Goal: Information Seeking & Learning: Learn about a topic

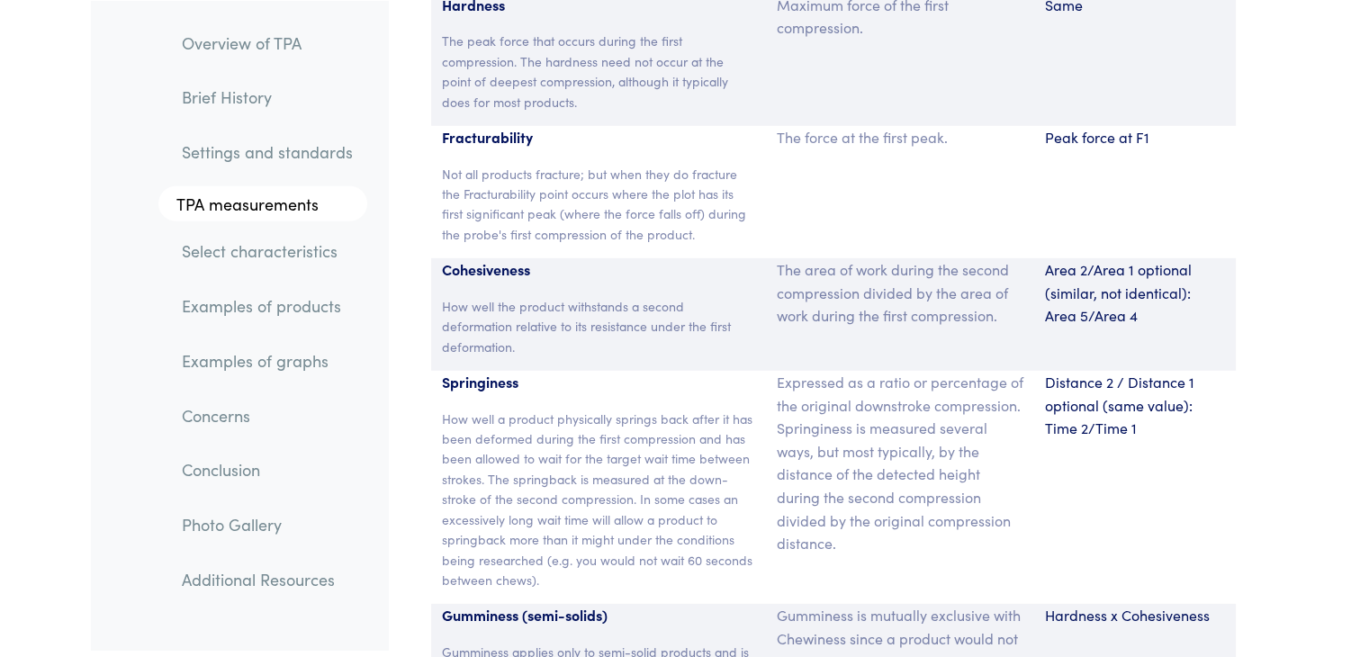
scroll to position [11998, 0]
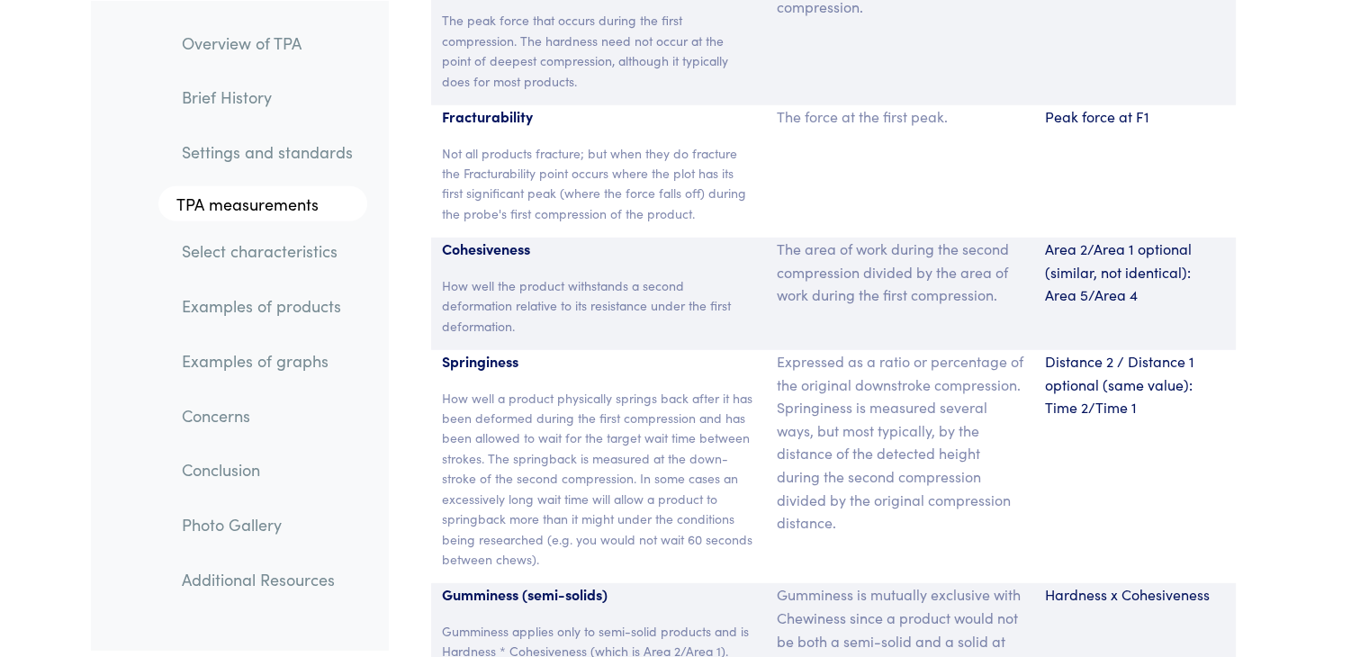
click at [306, 307] on link "Examples of products" at bounding box center [267, 305] width 200 height 41
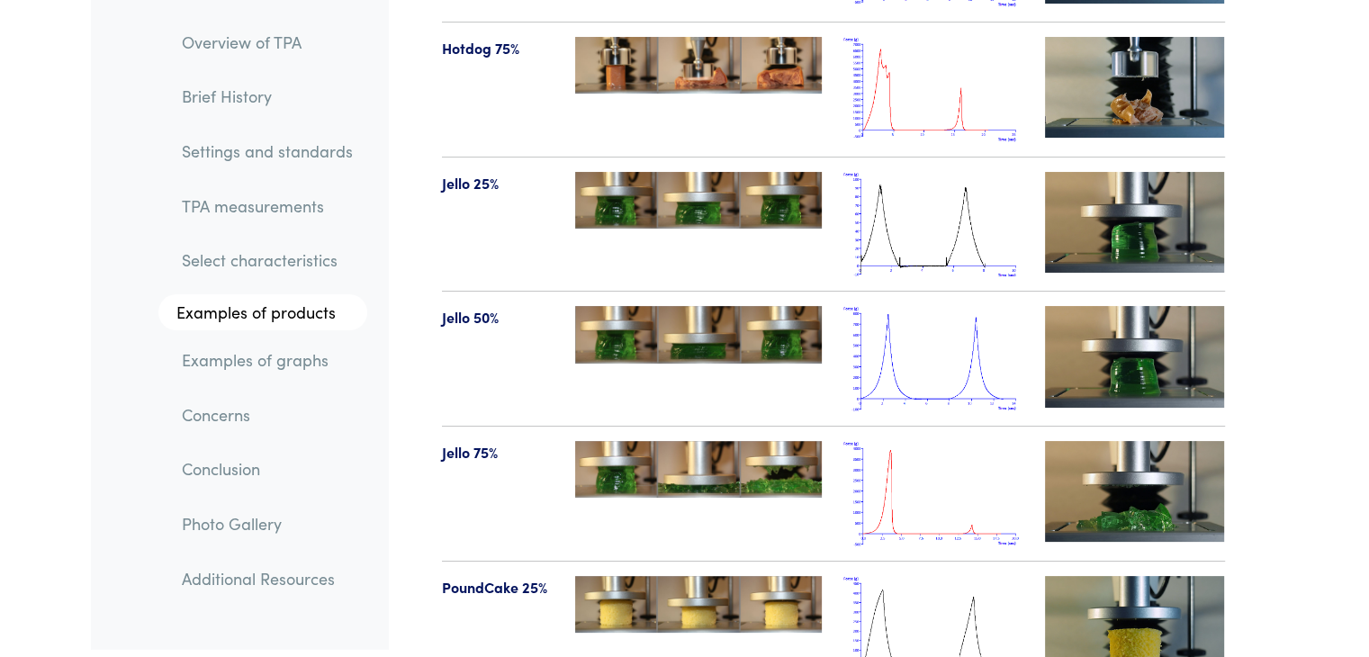
scroll to position [20718, 0]
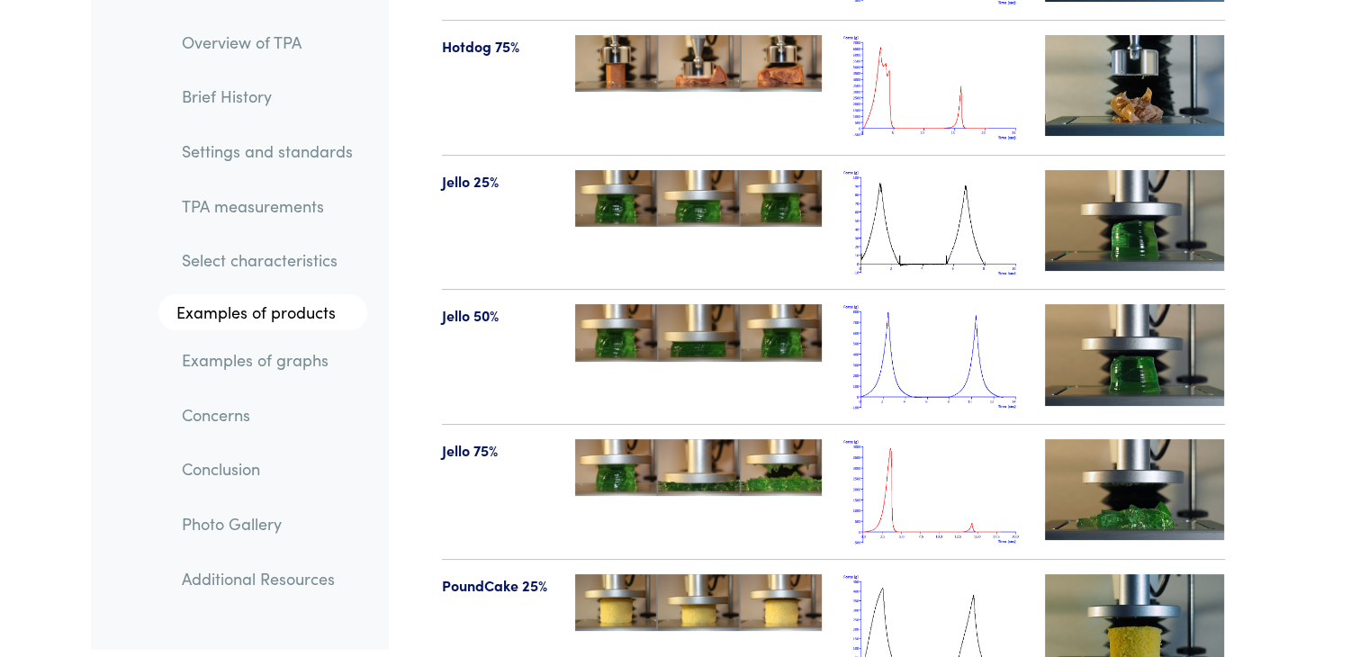
click at [590, 304] on img at bounding box center [698, 332] width 247 height 57
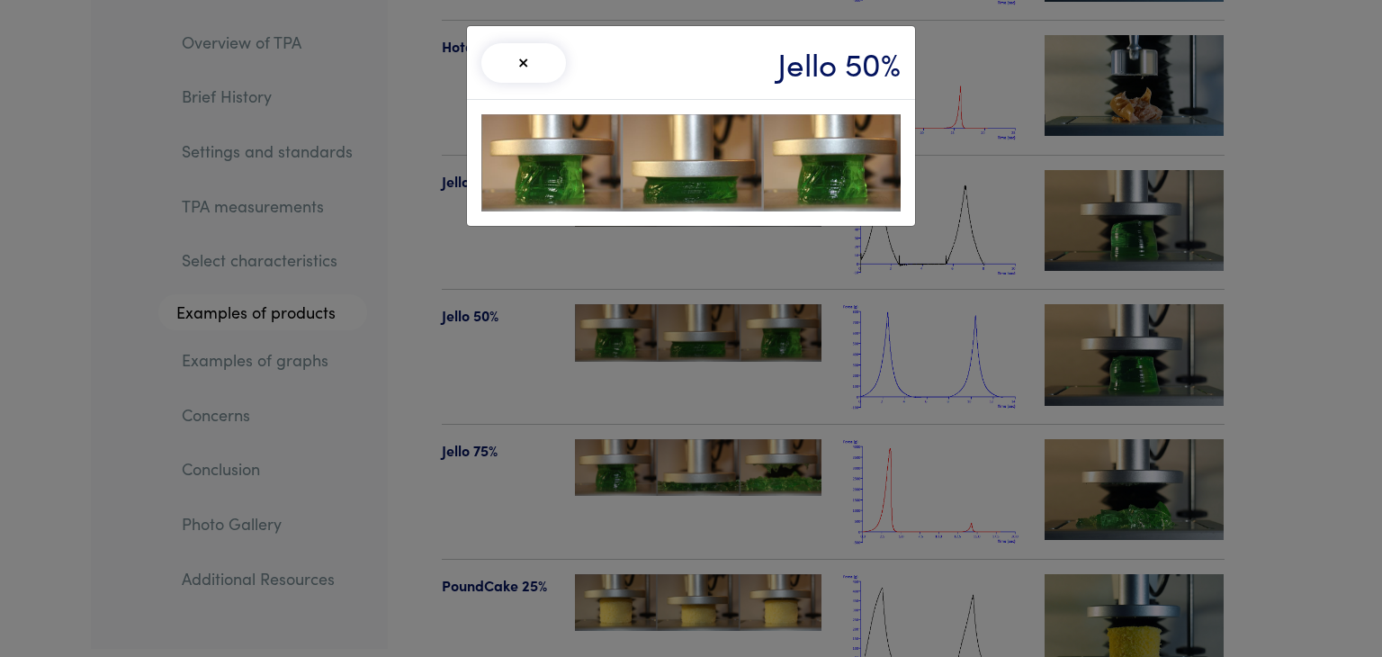
click at [530, 59] on button "×" at bounding box center [523, 63] width 85 height 40
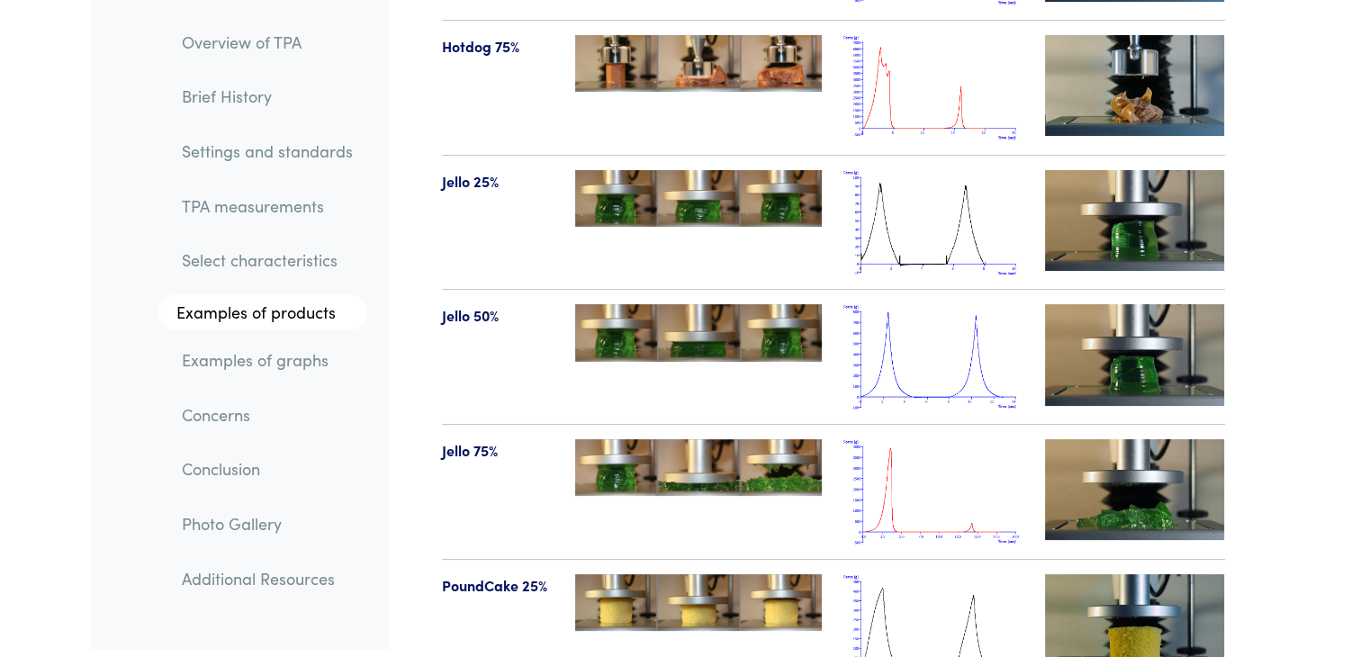
click at [910, 308] on img at bounding box center [933, 356] width 180 height 105
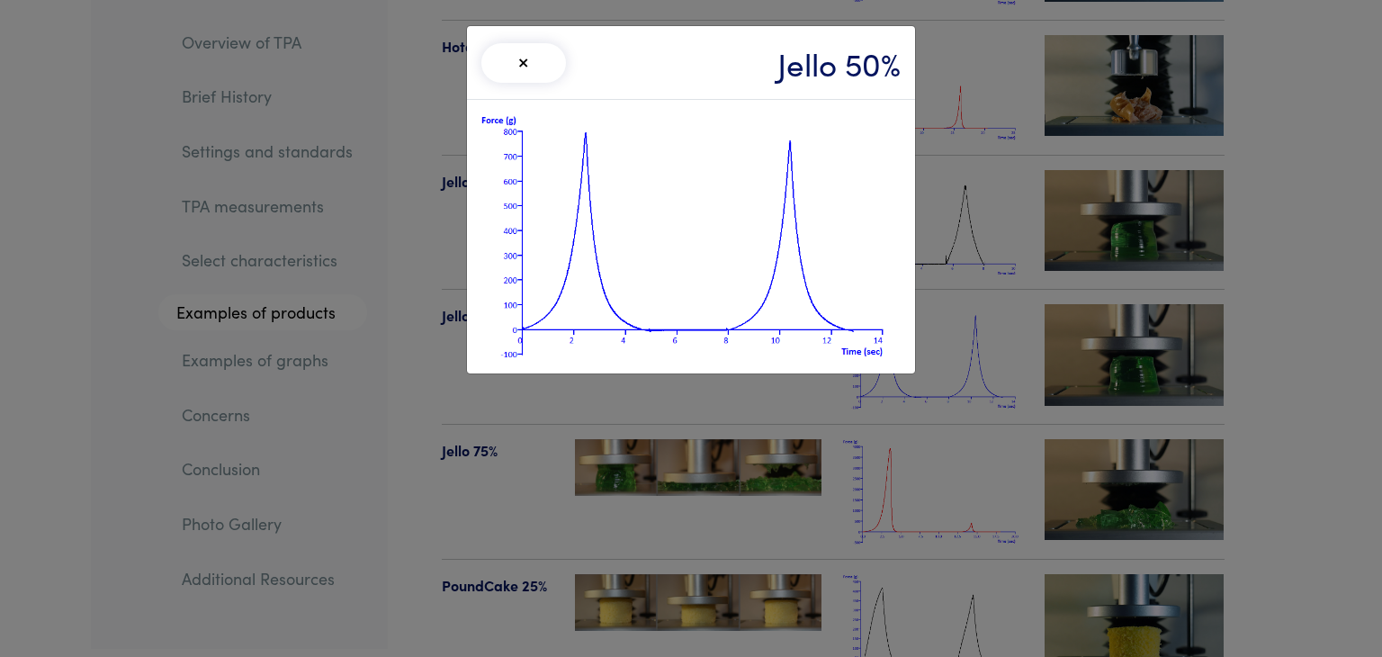
click at [839, 503] on div "× Jello 50%" at bounding box center [691, 328] width 1382 height 657
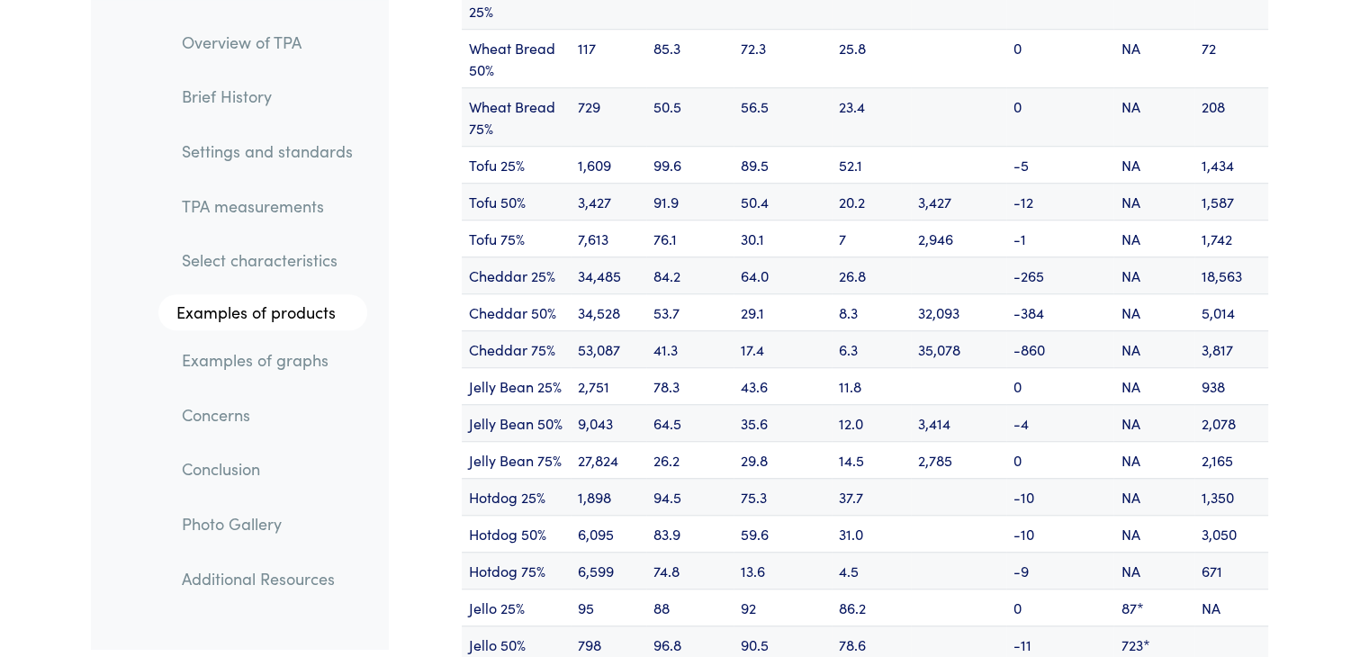
scroll to position [22068, 0]
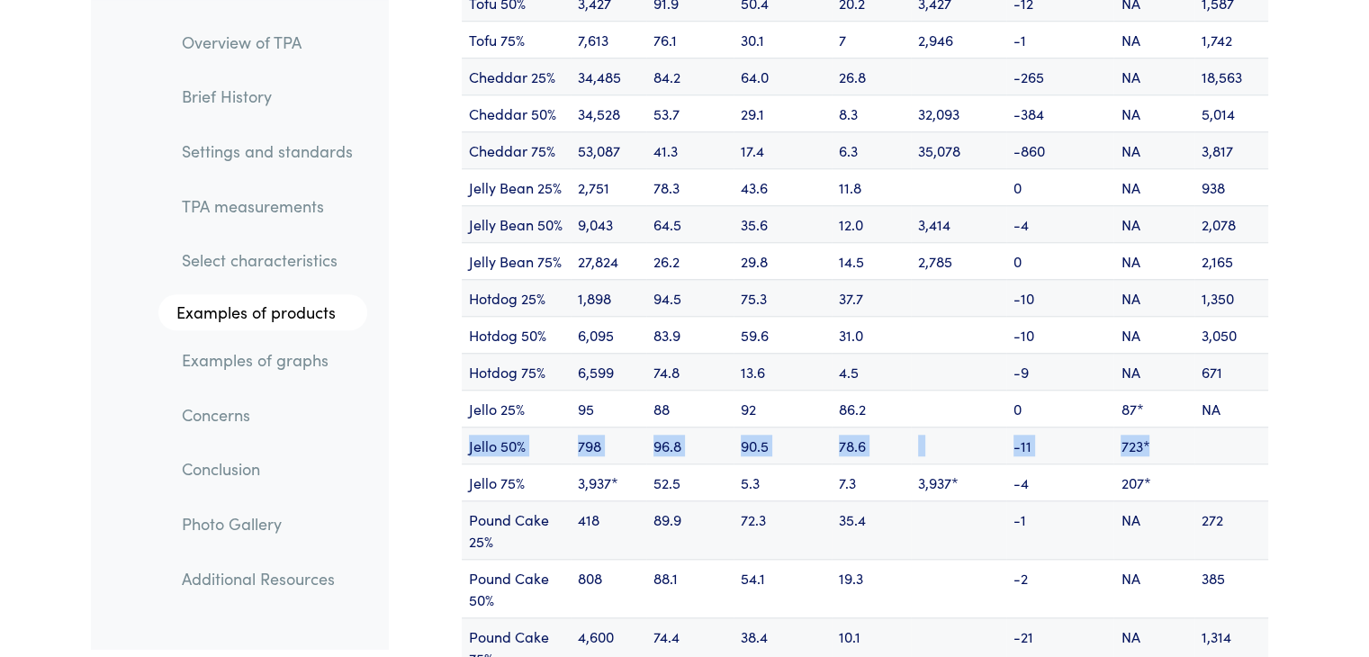
drag, startPoint x: 462, startPoint y: 374, endPoint x: 1163, endPoint y: 370, distance: 701.8
click at [1163, 426] on tr "Jello 50% 798 96.8 90.5 78.6 -11 723*" at bounding box center [865, 444] width 806 height 37
copy tr "Jello 50% 798 96.8 90.5 78.6 -11 723*"
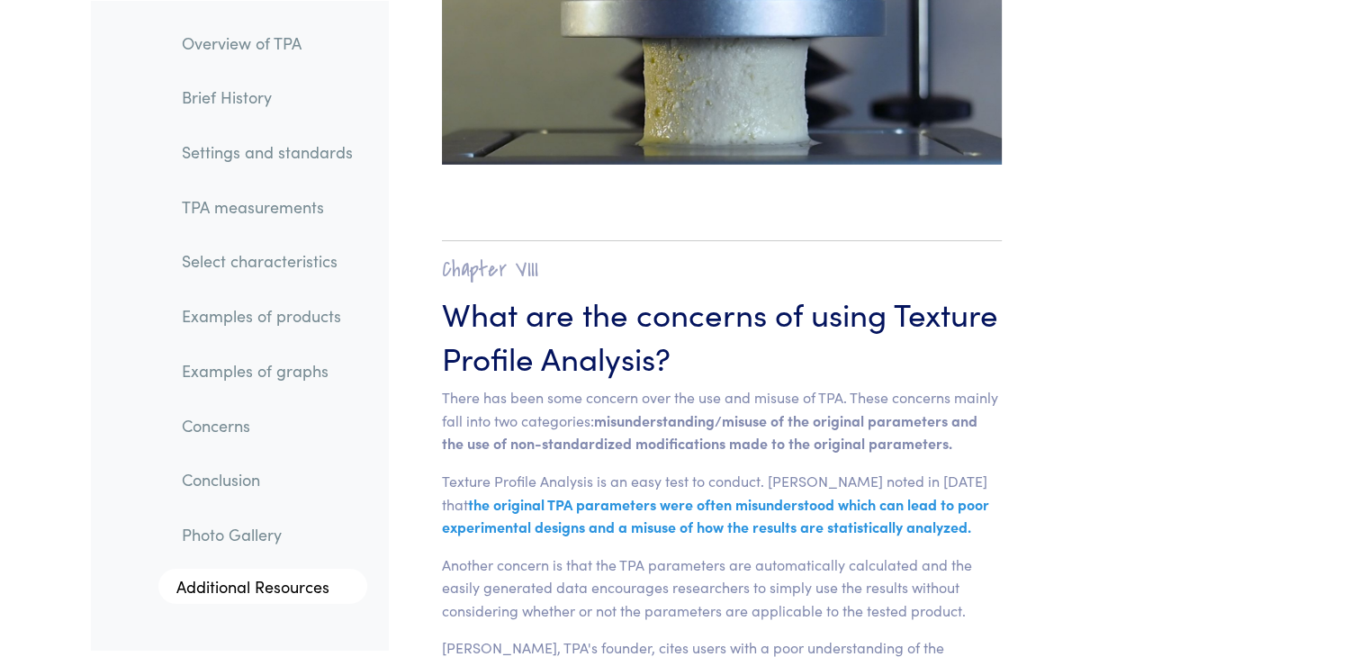
scroll to position [26387, 0]
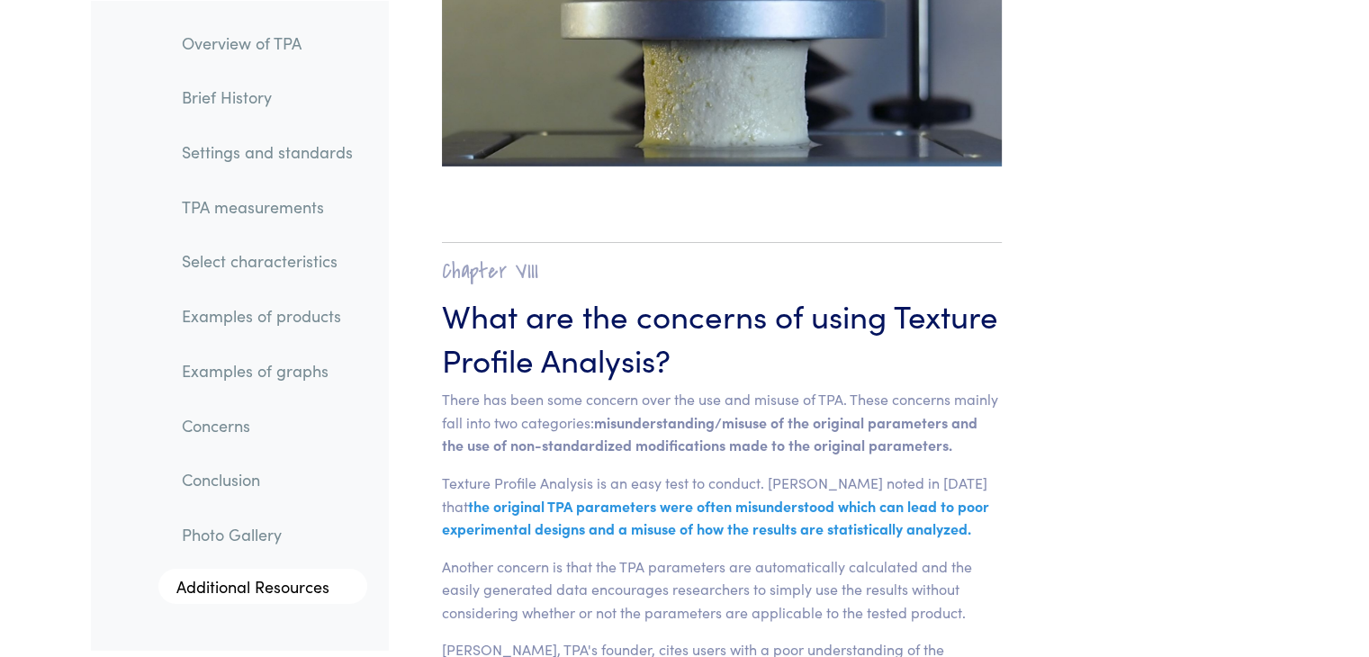
click at [235, 321] on link "Examples of products" at bounding box center [267, 315] width 200 height 41
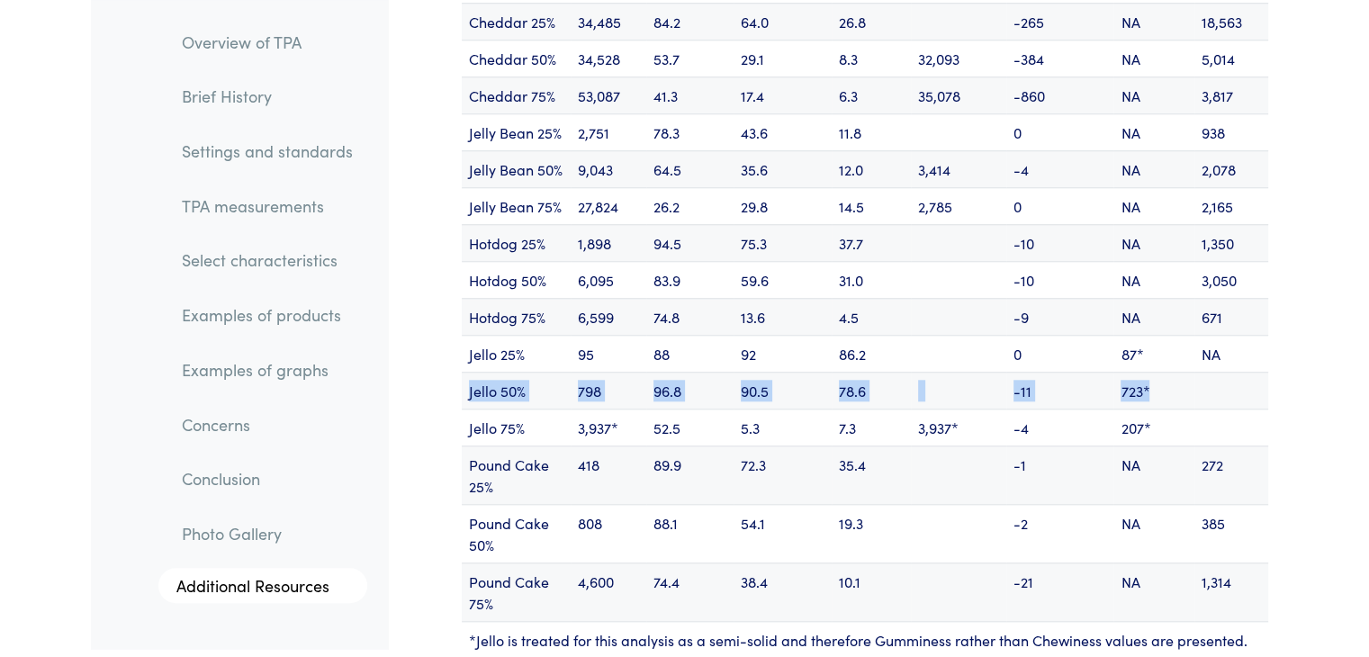
scroll to position [22160, 0]
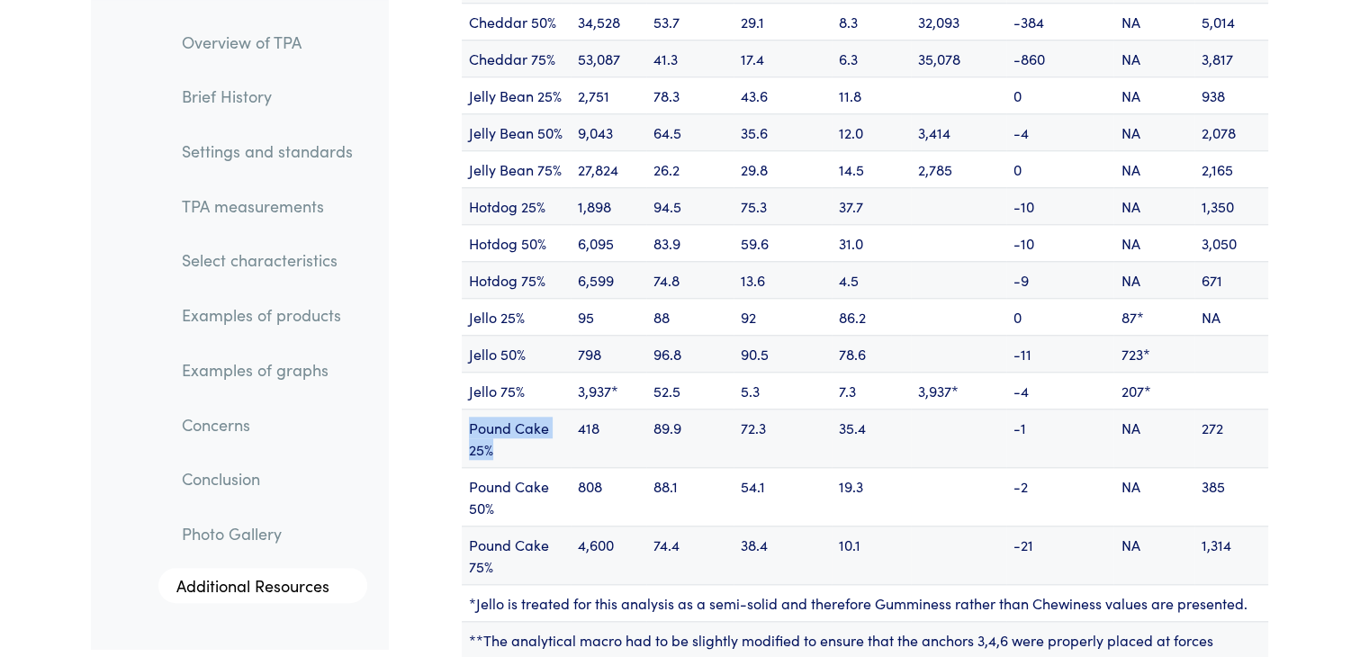
drag, startPoint x: 471, startPoint y: 351, endPoint x: 521, endPoint y: 396, distance: 67.5
click at [523, 408] on td "Pound Cake 25%" at bounding box center [516, 437] width 109 height 58
copy td "Pound Cake 25%"
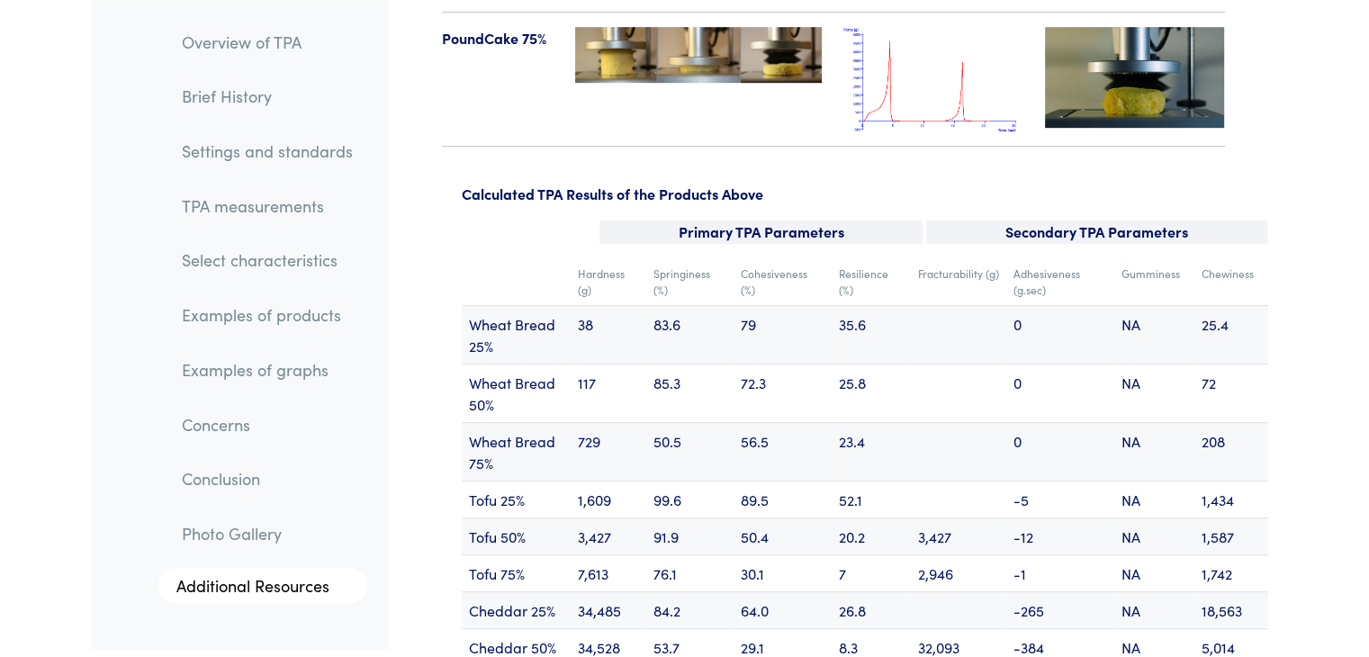
scroll to position [21530, 0]
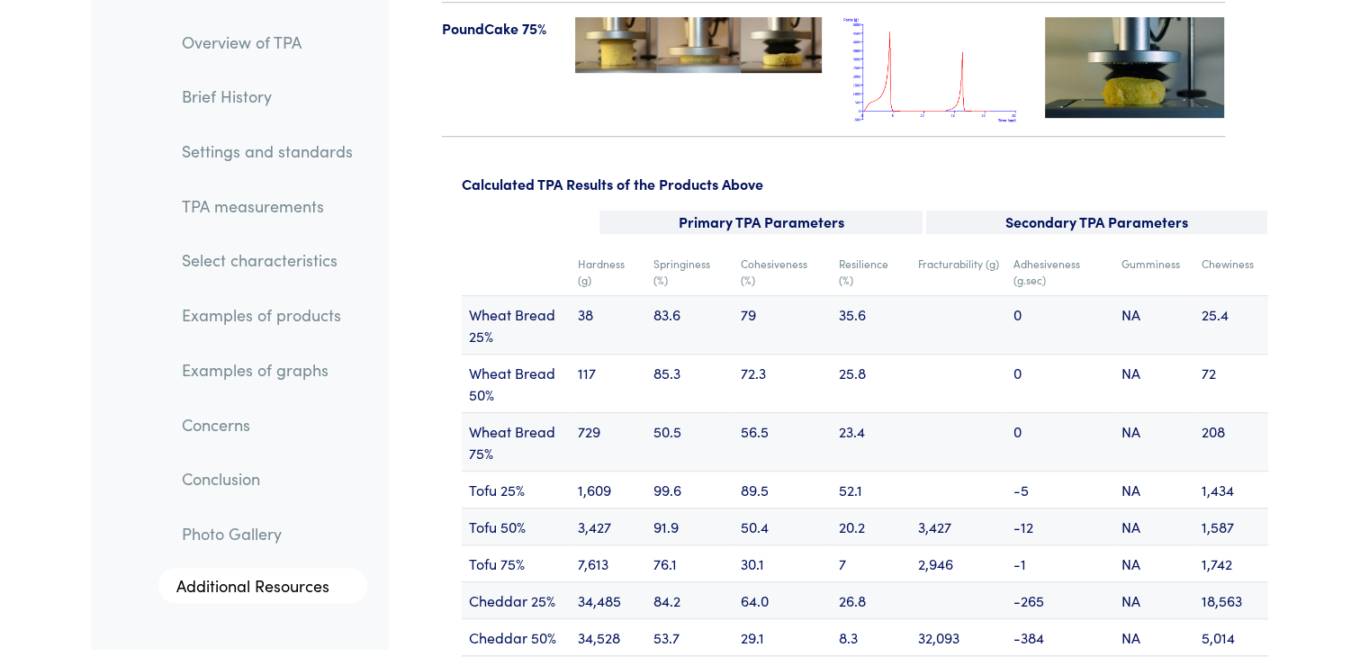
drag, startPoint x: 3, startPoint y: 454, endPoint x: 23, endPoint y: 514, distance: 62.9
drag, startPoint x: 28, startPoint y: 533, endPoint x: 65, endPoint y: 83, distance: 451.4
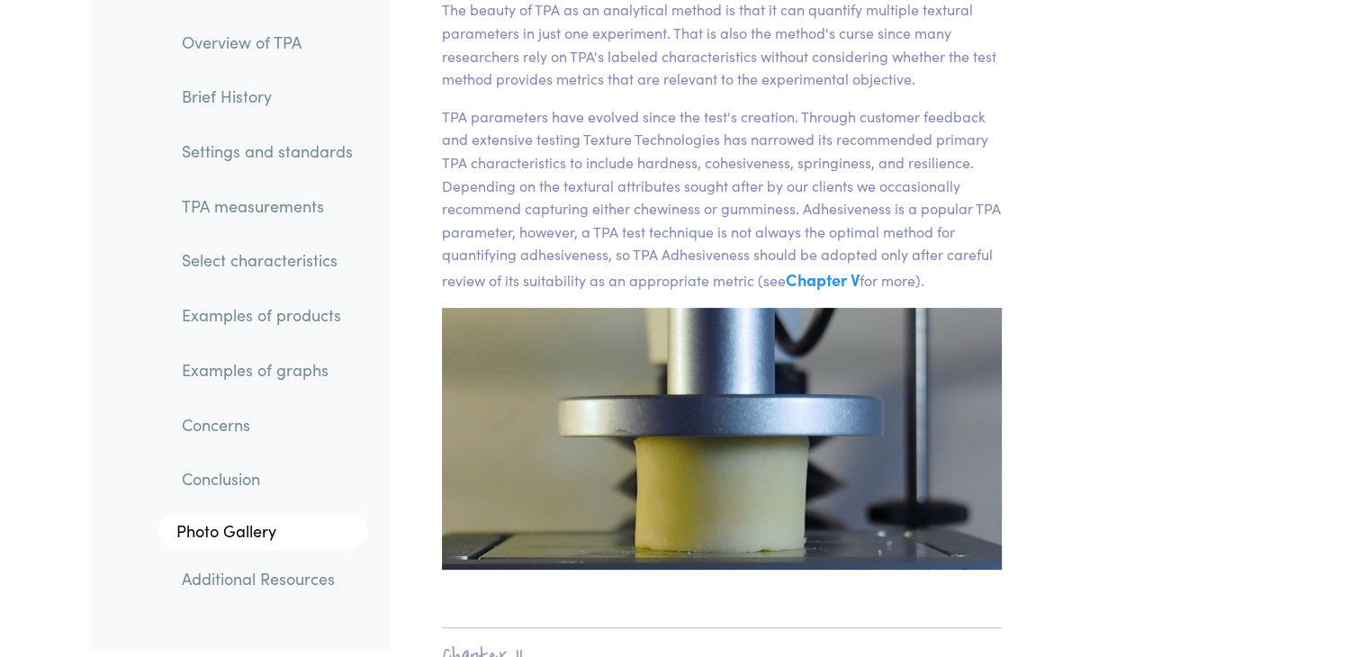
scroll to position [0, 0]
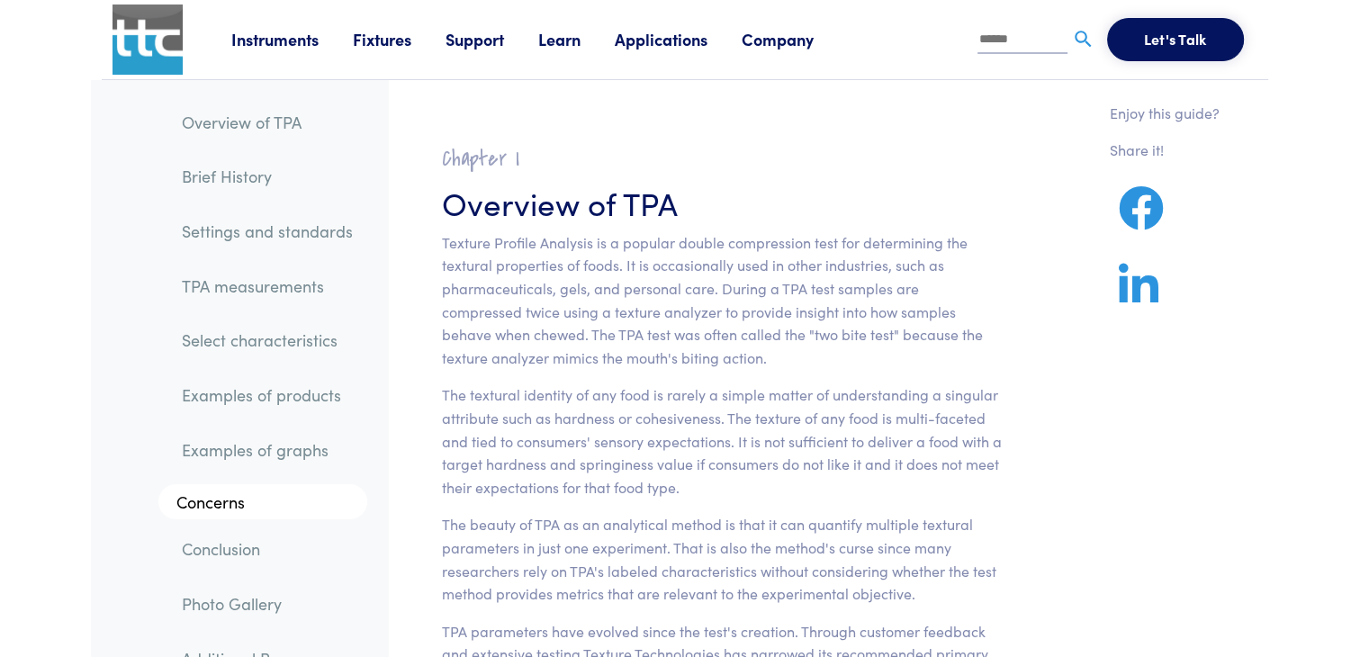
click at [132, 37] on img at bounding box center [147, 39] width 70 height 70
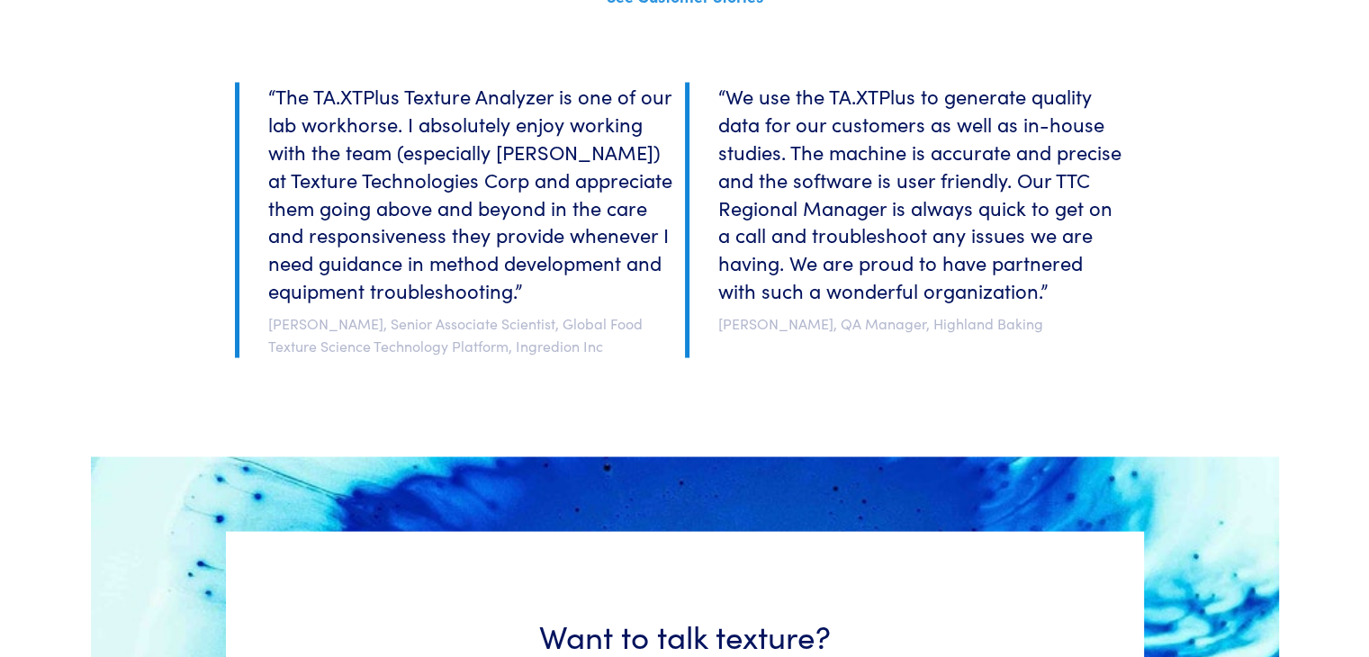
scroll to position [4146, 0]
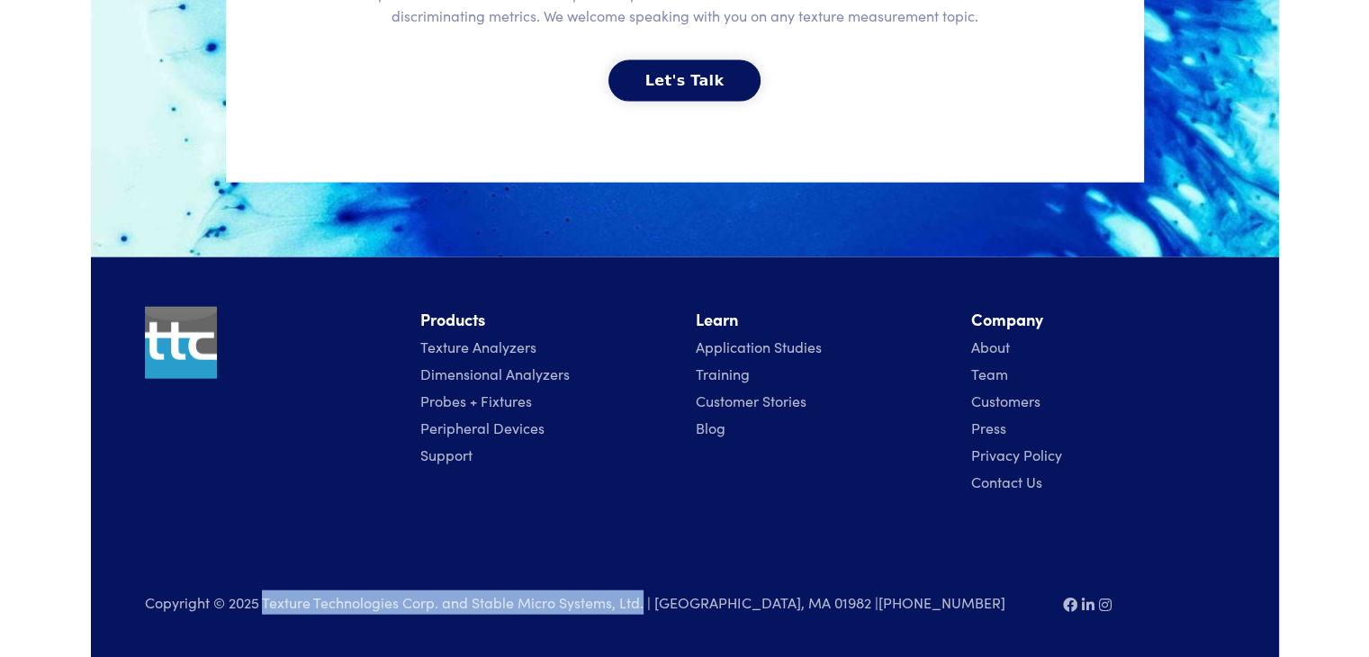
drag, startPoint x: 263, startPoint y: 598, endPoint x: 640, endPoint y: 603, distance: 377.0
click at [640, 603] on p "Copyright © 2025 Texture Technologies Corp. and Stable Micro Systems, Ltd. | [G…" at bounding box center [593, 602] width 896 height 24
copy p "Texture Technologies Corp. and Stable Micro Systems, Ltd."
